Goal: Information Seeking & Learning: Learn about a topic

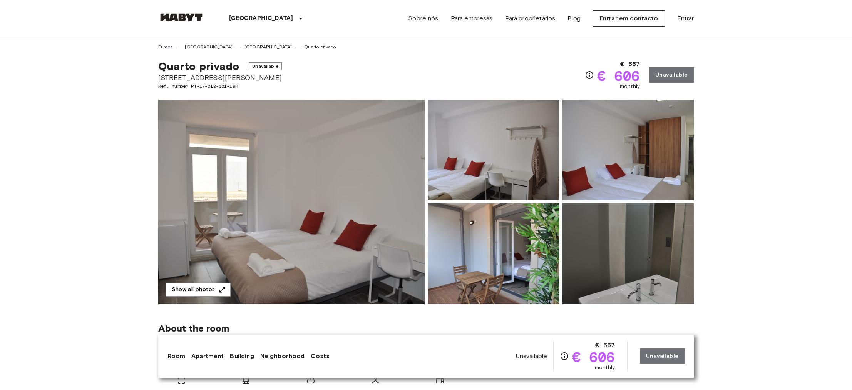
click at [245, 47] on link "[GEOGRAPHIC_DATA]" at bounding box center [269, 47] width 48 height 7
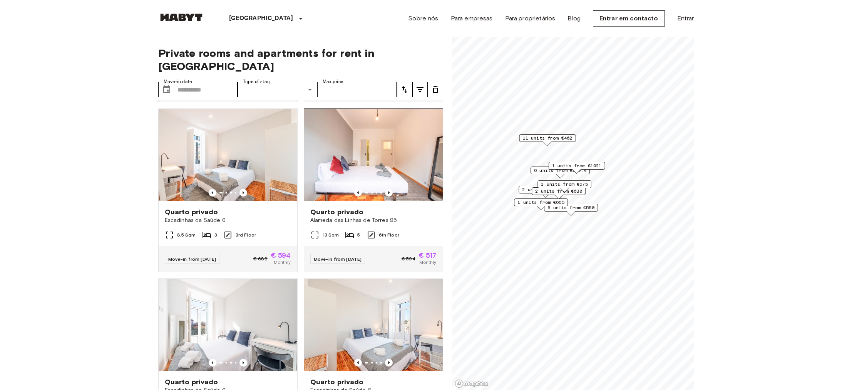
scroll to position [1019, 0]
click at [323, 197] on div at bounding box center [373, 193] width 139 height 8
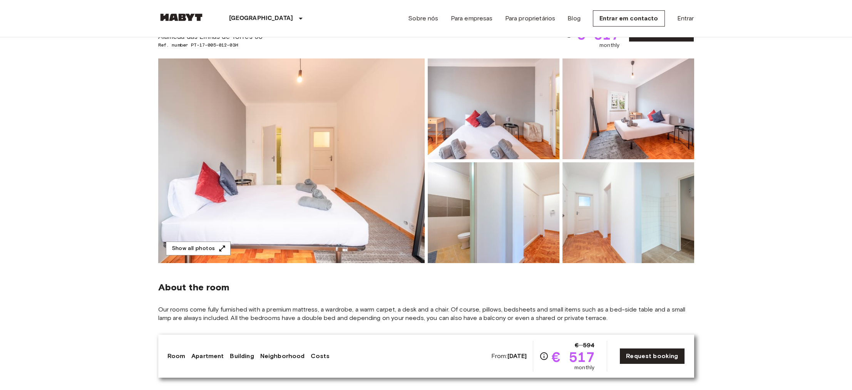
scroll to position [40, 0]
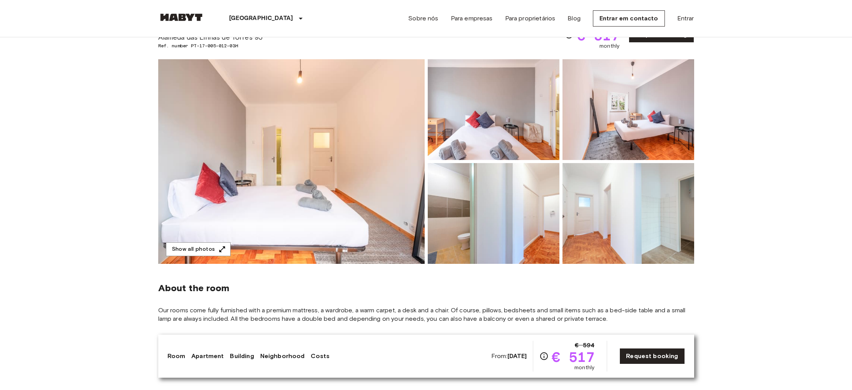
click at [520, 121] on img at bounding box center [494, 109] width 132 height 101
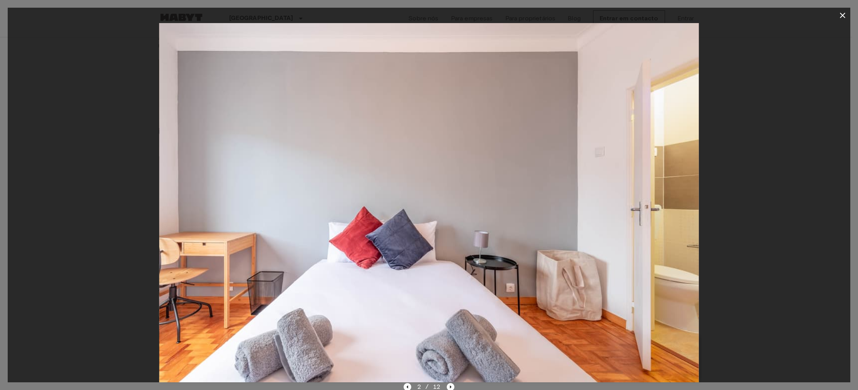
click at [847, 12] on icon "button" at bounding box center [842, 15] width 9 height 9
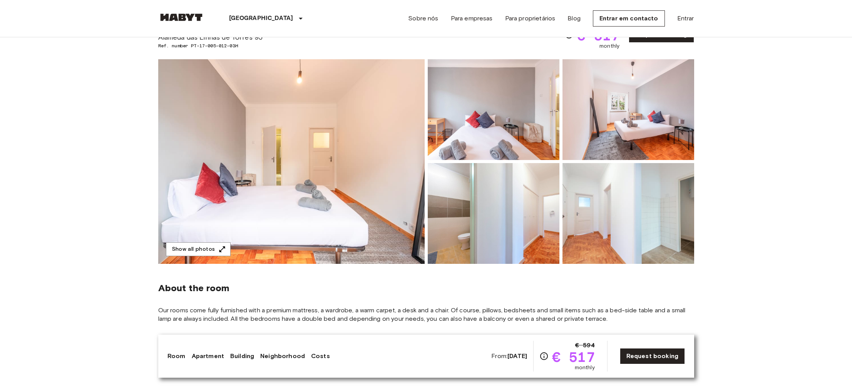
click at [653, 94] on img at bounding box center [629, 109] width 132 height 101
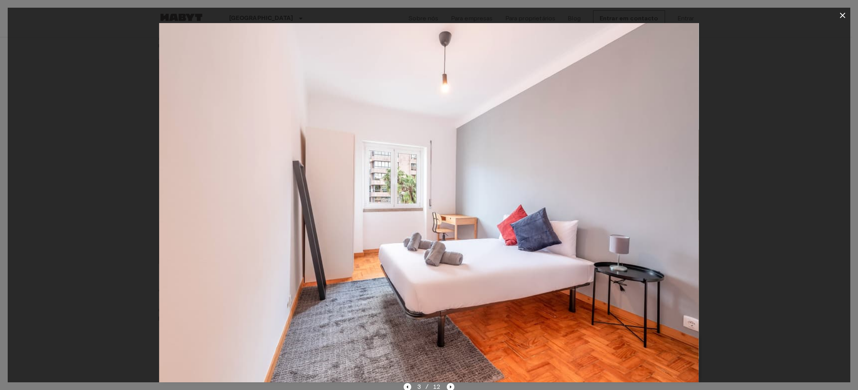
click at [388, 207] on img at bounding box center [428, 203] width 539 height 360
click at [845, 15] on icon "button" at bounding box center [842, 15] width 9 height 9
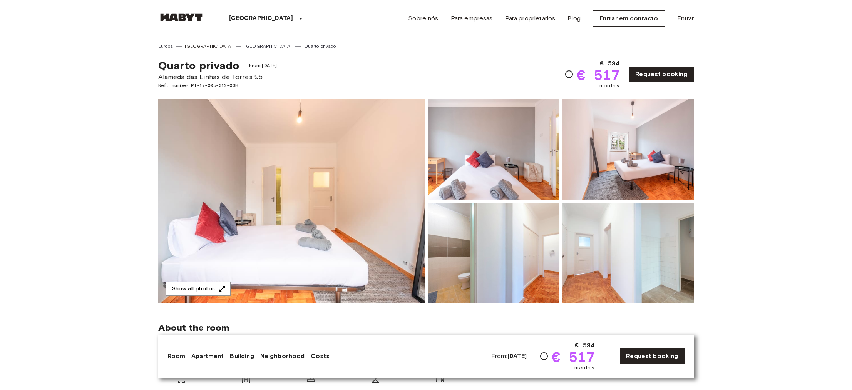
scroll to position [2, 0]
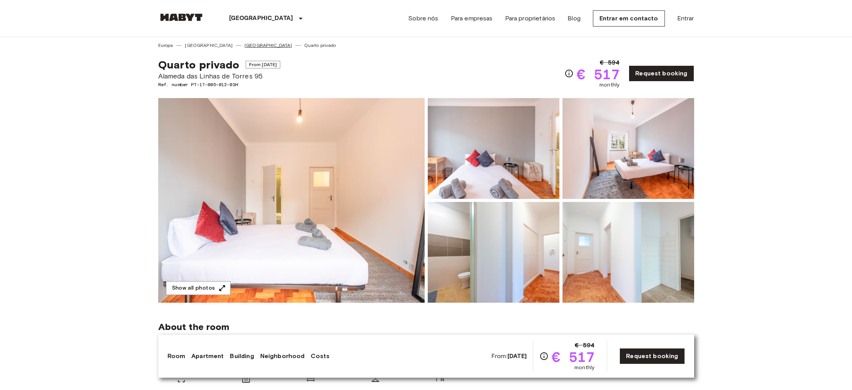
click at [245, 45] on link "[GEOGRAPHIC_DATA]" at bounding box center [269, 45] width 48 height 7
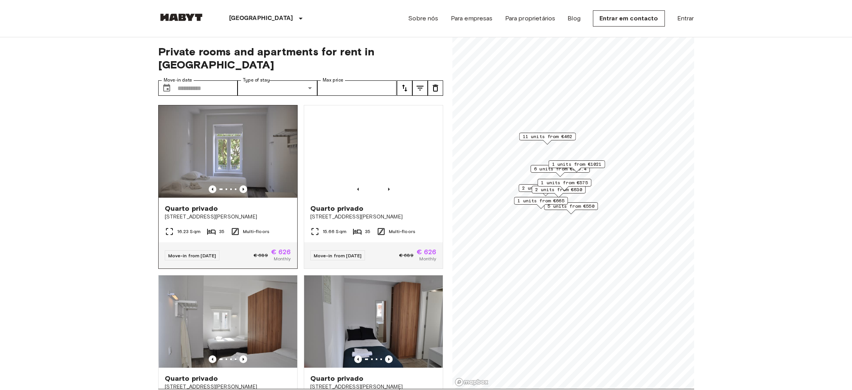
scroll to position [122, 0]
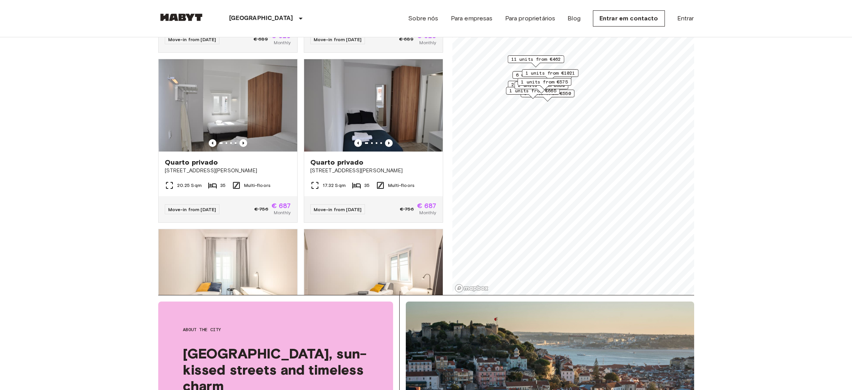
scroll to position [235, 0]
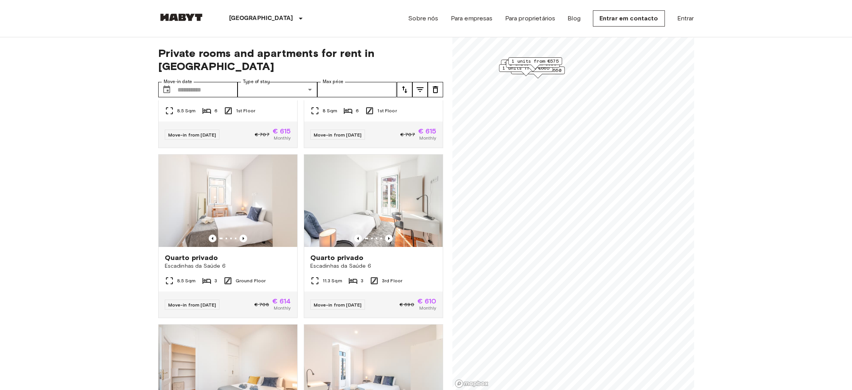
scroll to position [471, 0]
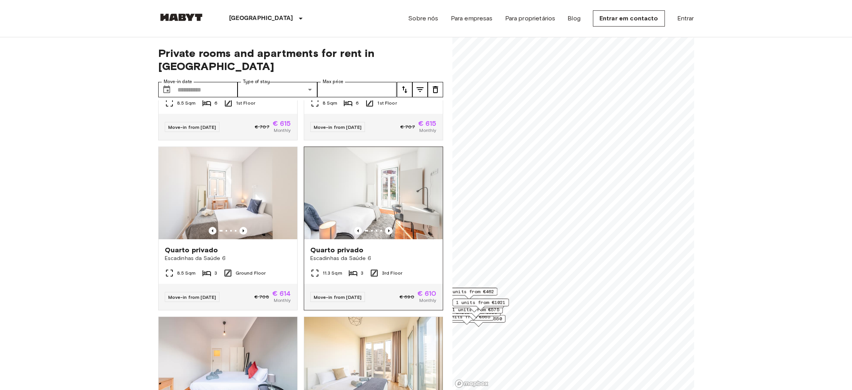
click at [334, 162] on div "Private rooms and apartments for rent in Lisbon Move-in date ​ Move-in date Typ…" at bounding box center [426, 213] width 536 height 353
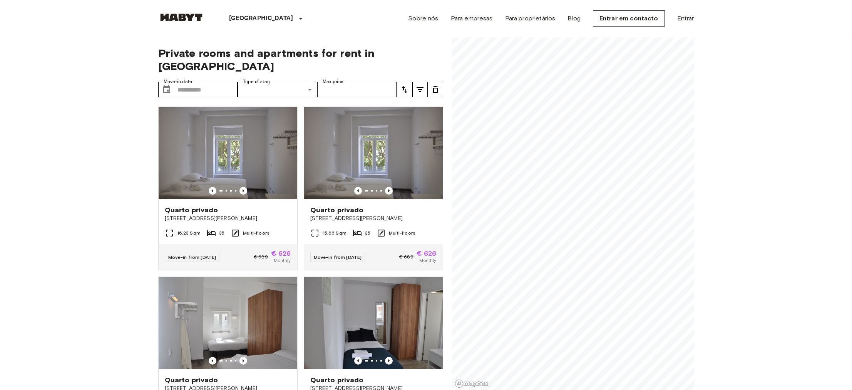
click at [451, 261] on div "Private rooms and apartments for rent in Lisbon Move-in date ​ Move-in date Typ…" at bounding box center [426, 213] width 536 height 353
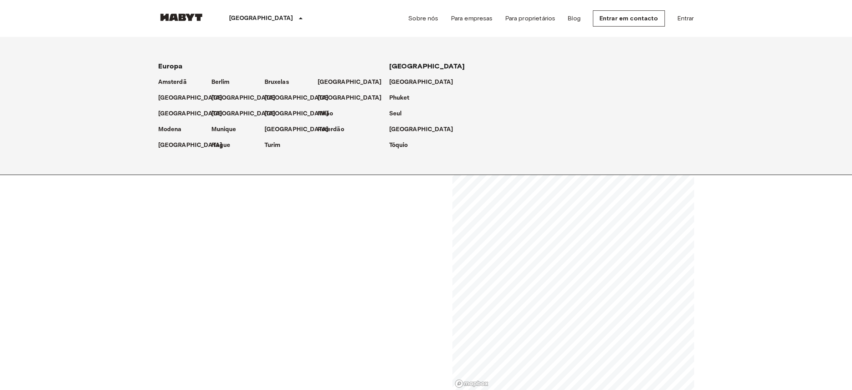
click at [244, 22] on p "[GEOGRAPHIC_DATA]" at bounding box center [261, 18] width 64 height 9
click at [275, 112] on p "[GEOGRAPHIC_DATA]" at bounding box center [298, 113] width 64 height 9
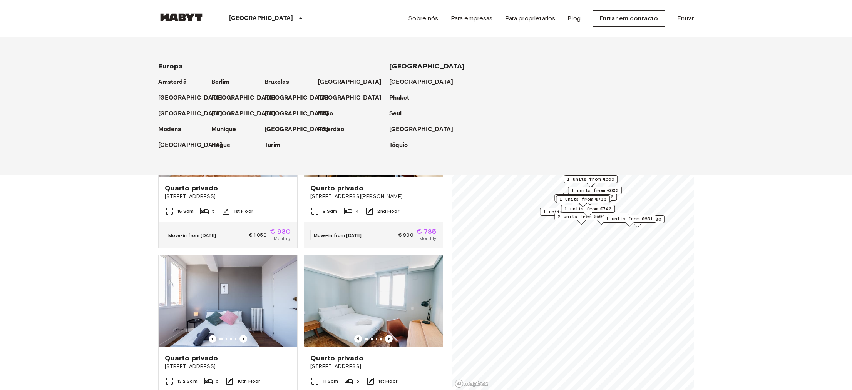
scroll to position [61, 0]
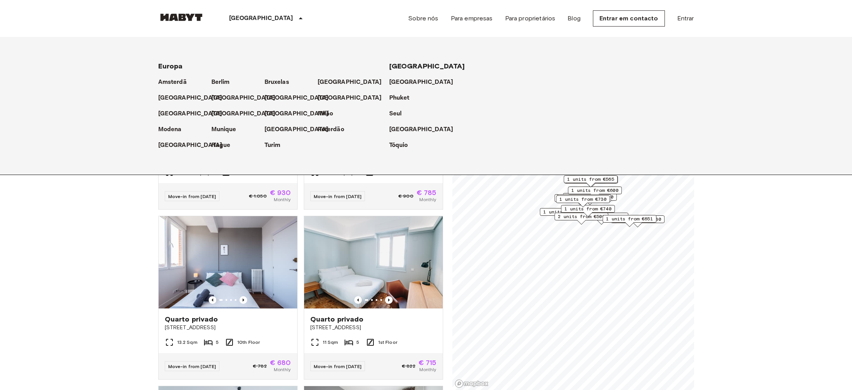
click at [250, 30] on div "[GEOGRAPHIC_DATA]" at bounding box center [267, 18] width 126 height 37
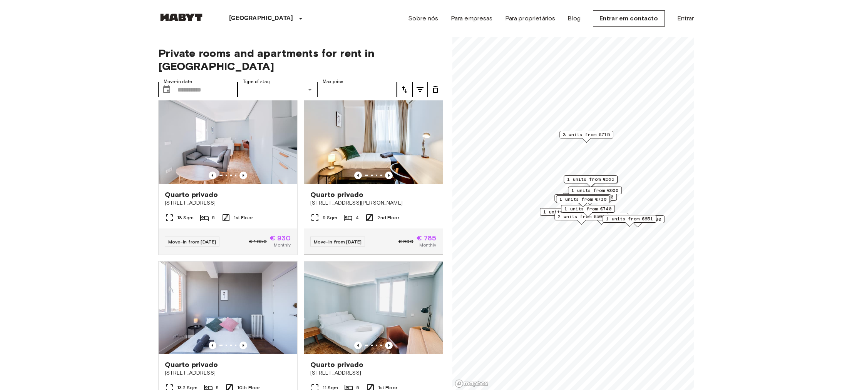
scroll to position [0, 0]
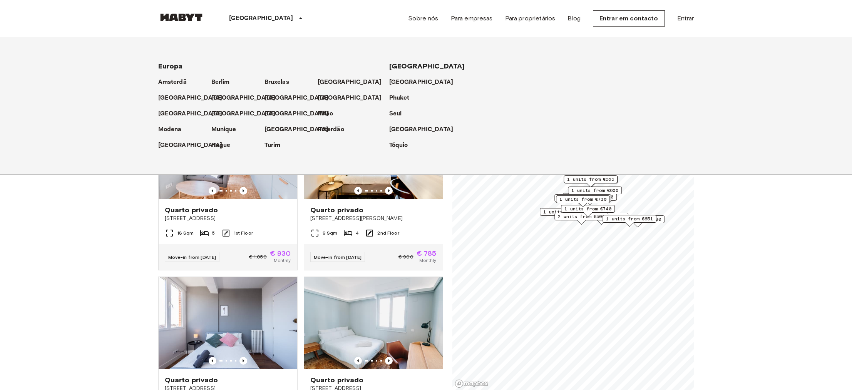
click at [246, 17] on p "[GEOGRAPHIC_DATA]" at bounding box center [261, 18] width 64 height 9
click at [179, 84] on p "Amsterdã" at bounding box center [174, 82] width 28 height 9
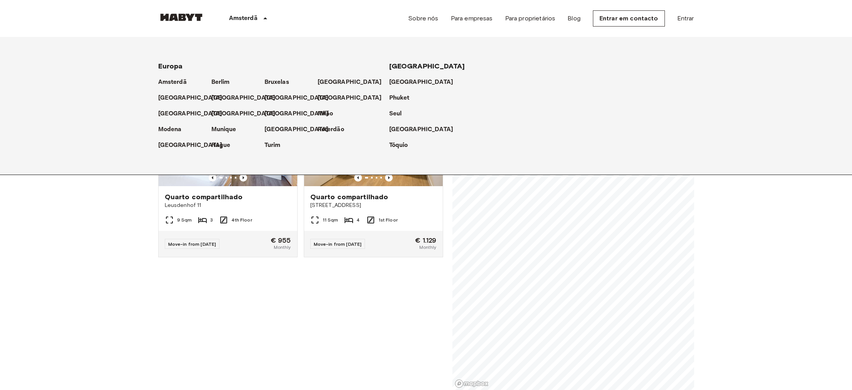
click at [133, 127] on div "Europa Amsterdã Berlim Bruxelas Cologne Düsseldorf Frankfurt Graz Hamburgo Leip…" at bounding box center [426, 106] width 852 height 138
click at [286, 18] on div "Amsterdã" at bounding box center [249, 18] width 90 height 37
